Goal: Task Accomplishment & Management: Manage account settings

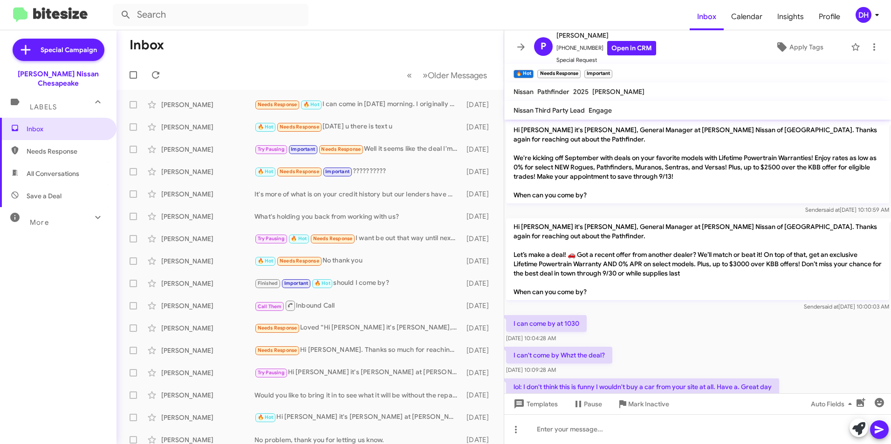
scroll to position [138, 0]
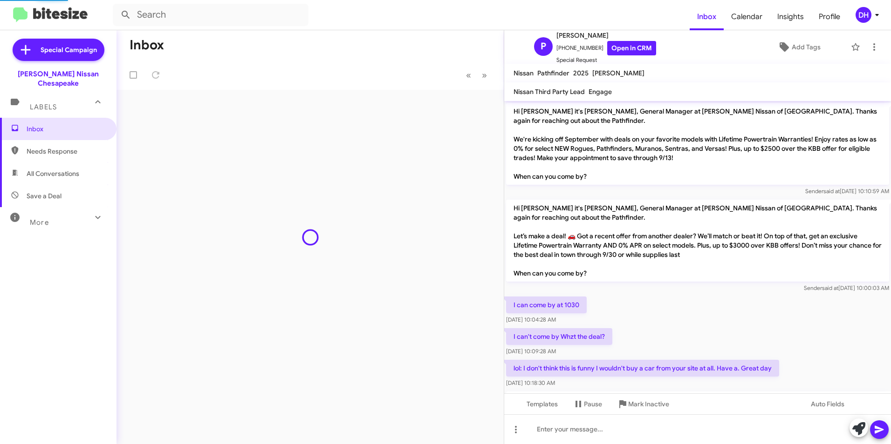
scroll to position [119, 0]
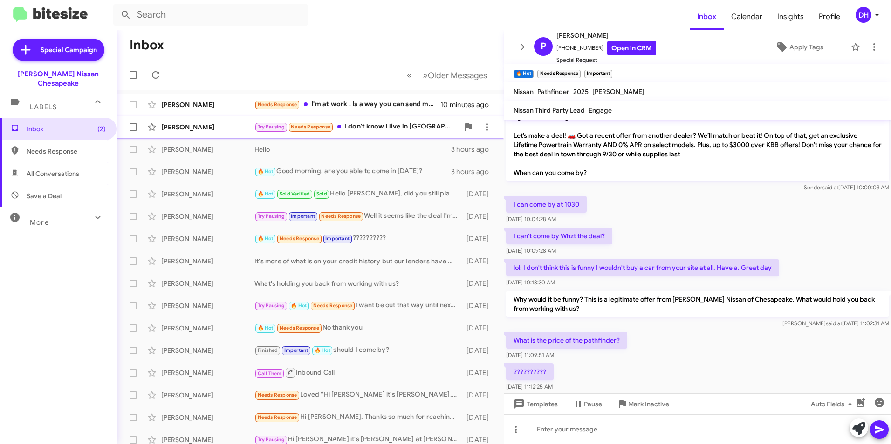
click at [378, 129] on div "Try Pausing Needs Response I don't know I live in [GEOGRAPHIC_DATA] and I don't…" at bounding box center [356, 127] width 204 height 11
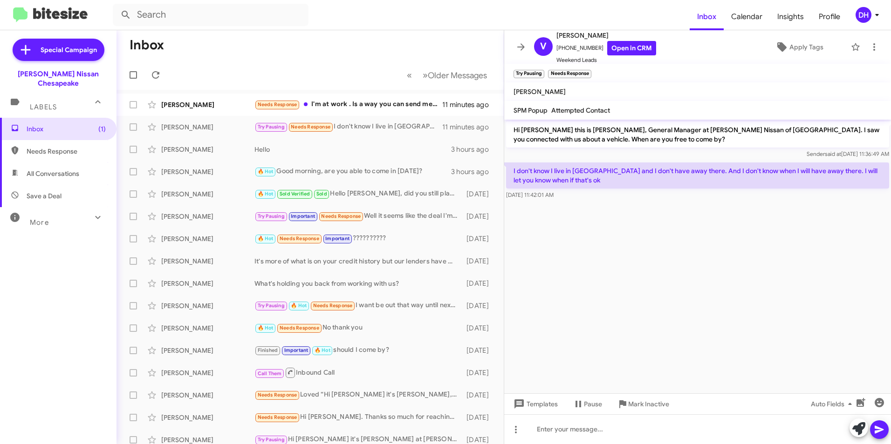
click at [864, 14] on div "DH" at bounding box center [863, 15] width 16 height 16
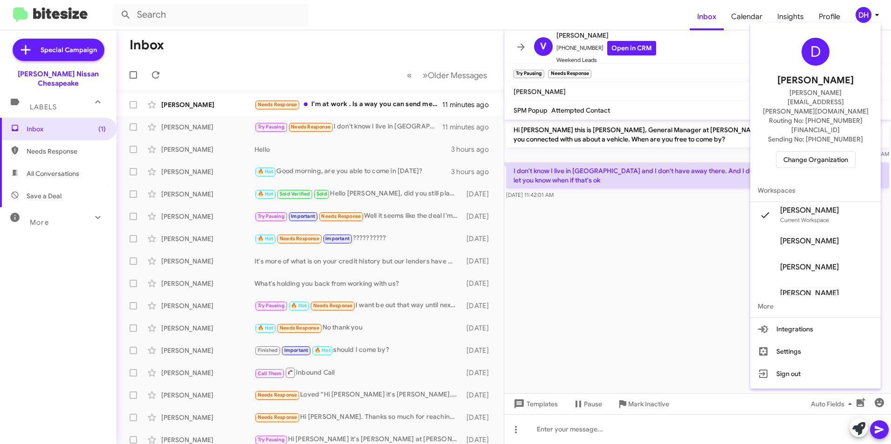
click at [818, 152] on span "Change Organization" at bounding box center [815, 160] width 65 height 16
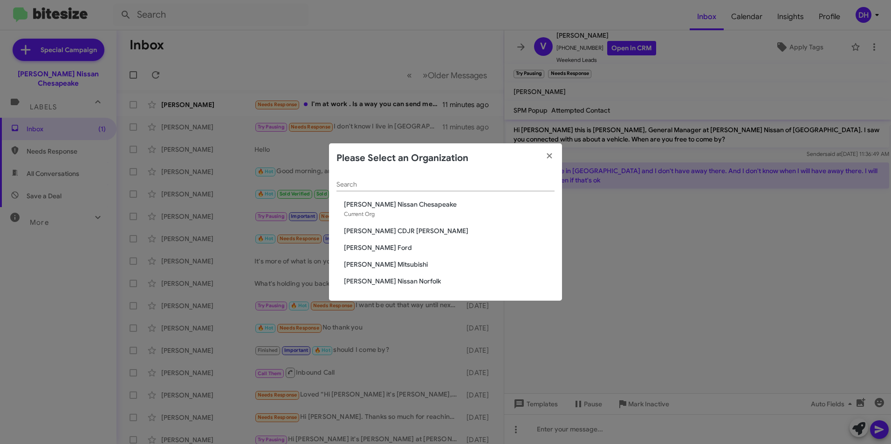
click at [373, 248] on span "[PERSON_NAME] Ford" at bounding box center [449, 247] width 211 height 9
